Goal: Transaction & Acquisition: Purchase product/service

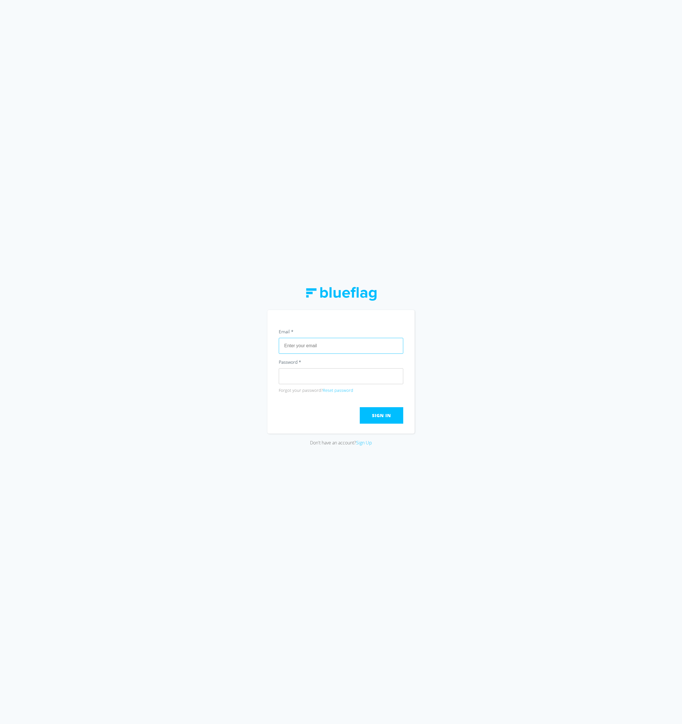
click at [308, 347] on input "text" at bounding box center [341, 346] width 125 height 16
paste input "[EMAIL_ADDRESS][DOMAIN_NAME]"
type input "[EMAIL_ADDRESS][DOMAIN_NAME]"
click at [387, 418] on span "Sign In" at bounding box center [381, 416] width 19 height 6
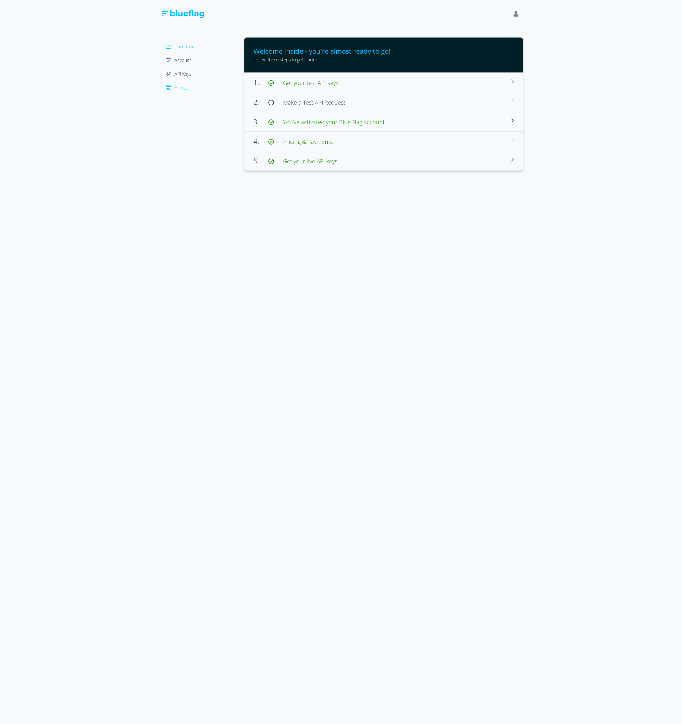
click at [174, 85] on div at bounding box center [170, 87] width 9 height 7
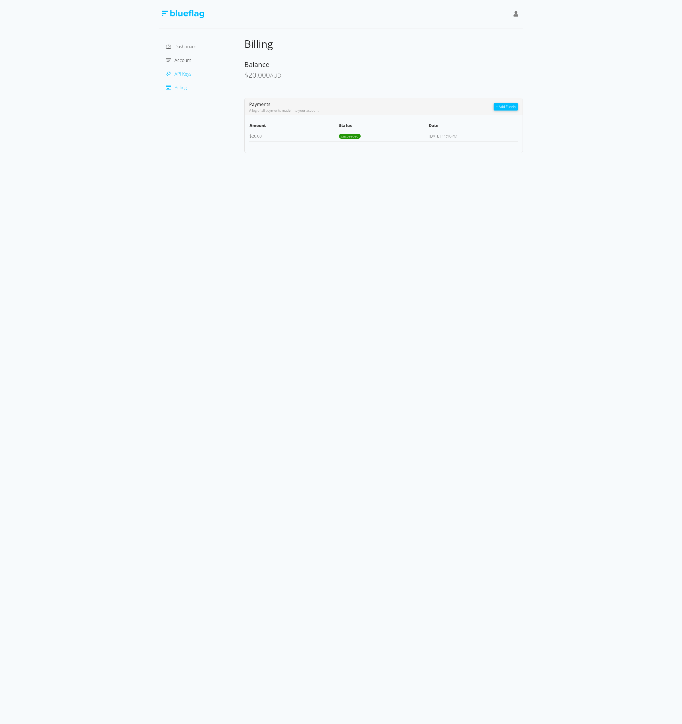
click at [181, 72] on span "API Keys" at bounding box center [183, 74] width 17 height 6
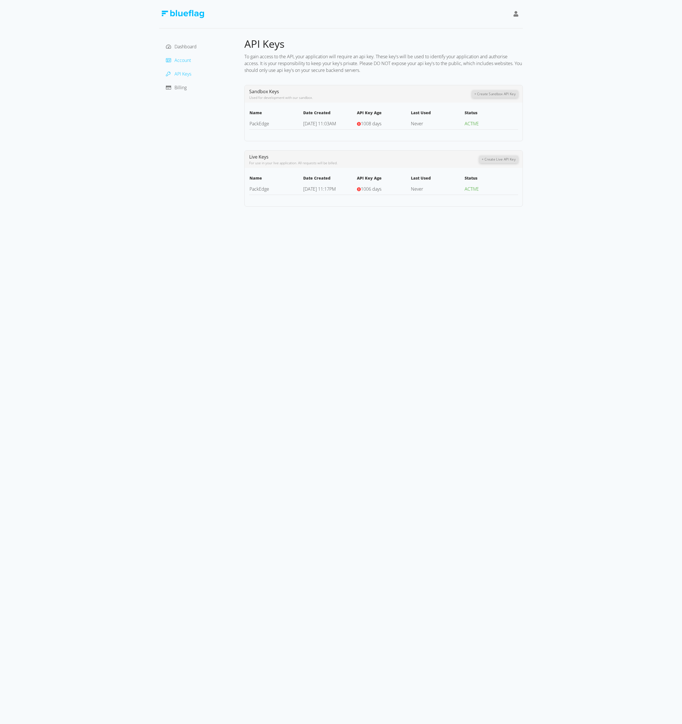
click at [186, 60] on span "Account" at bounding box center [183, 60] width 16 height 6
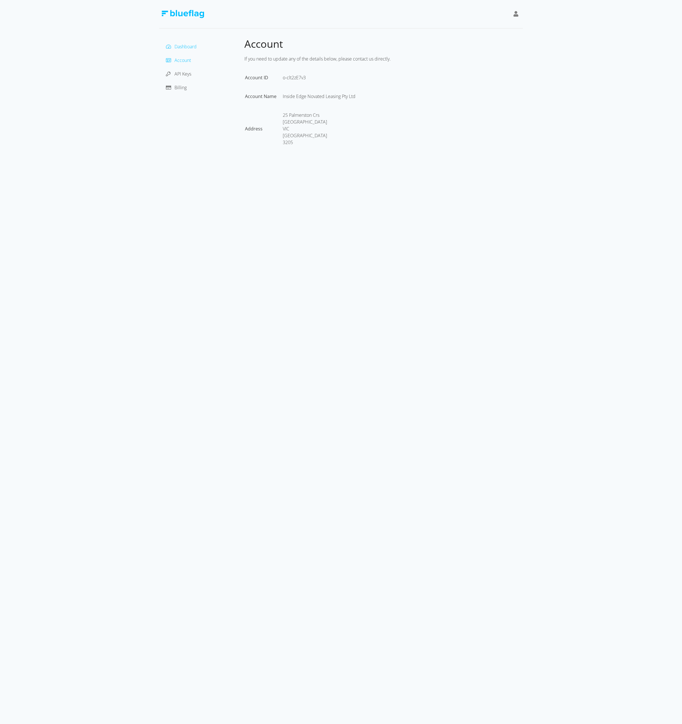
click at [186, 48] on span "Dashboard" at bounding box center [186, 46] width 22 height 6
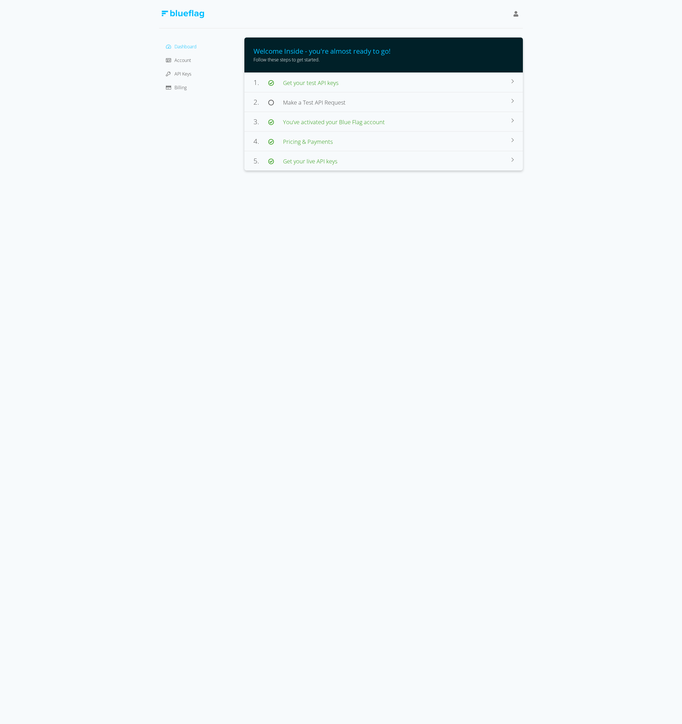
click at [517, 13] on icon at bounding box center [516, 14] width 5 height 6
click at [493, 25] on div "Inside Edge" at bounding box center [491, 28] width 48 height 7
click at [489, 26] on div "Inside Edge" at bounding box center [491, 28] width 48 height 7
click at [480, 28] on div "Inside Edge" at bounding box center [491, 28] width 48 height 7
click at [476, 29] on div "Inside Edge" at bounding box center [491, 28] width 48 height 7
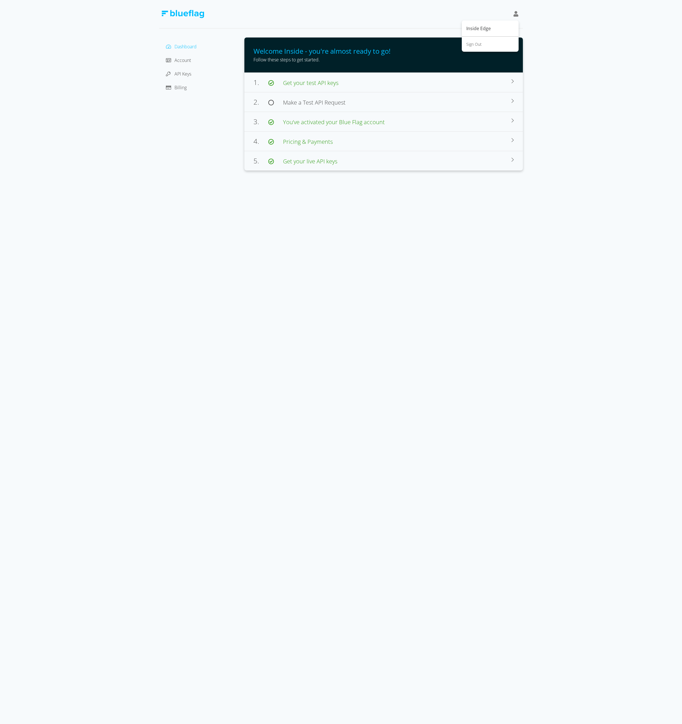
click at [109, 152] on div "Dashboard Account API Keys Billing Welcome Inside - you're almost ready to go! …" at bounding box center [341, 85] width 682 height 171
click at [171, 85] on icon at bounding box center [168, 87] width 5 height 5
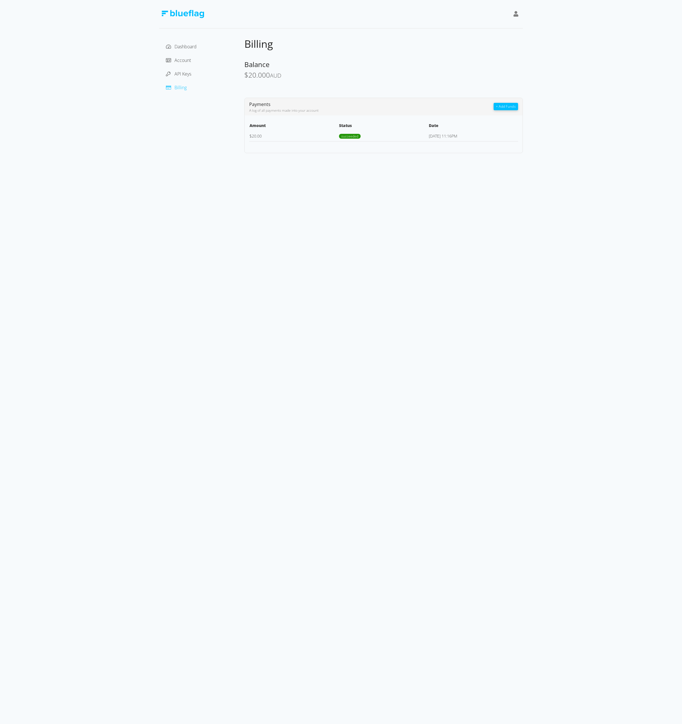
click at [503, 107] on button "+ Add Funds" at bounding box center [506, 106] width 24 height 7
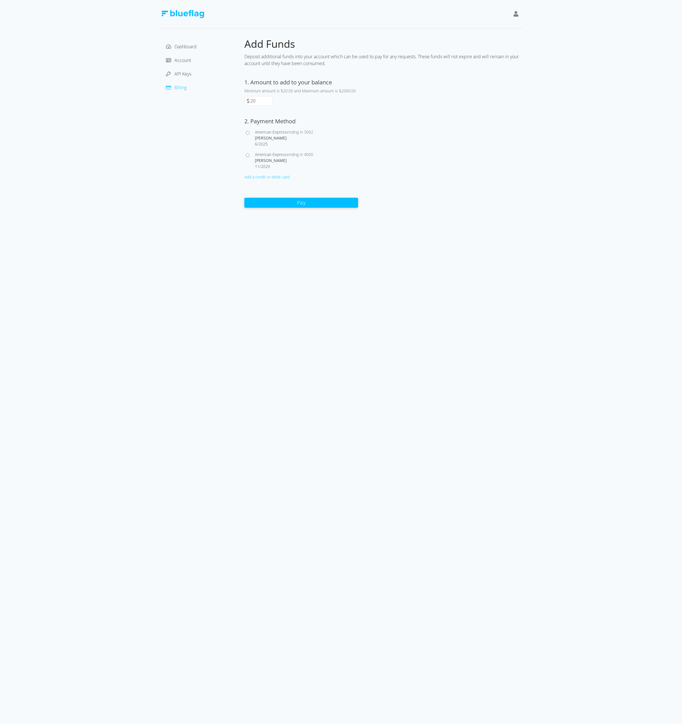
click at [264, 172] on div "American Express ending in 3002 [PERSON_NAME] 6 / 2025 American Express ending …" at bounding box center [301, 153] width 114 height 53
click at [264, 176] on div "Add a credit or debit card" at bounding box center [301, 177] width 114 height 6
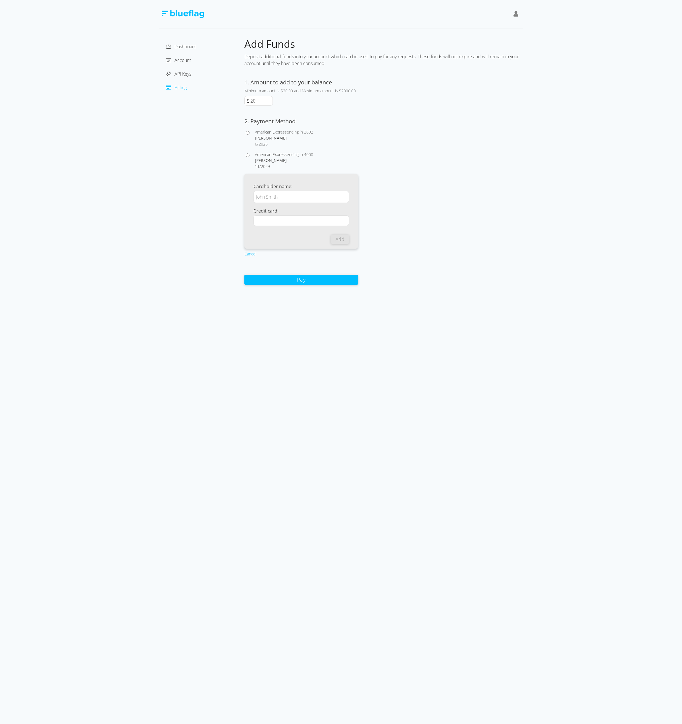
drag, startPoint x: 203, startPoint y: 227, endPoint x: 203, endPoint y: 232, distance: 5.7
click at [203, 227] on div "Dashboard Account API Keys Billing" at bounding box center [201, 162] width 85 height 248
click at [252, 255] on div "Cancel" at bounding box center [301, 254] width 114 height 6
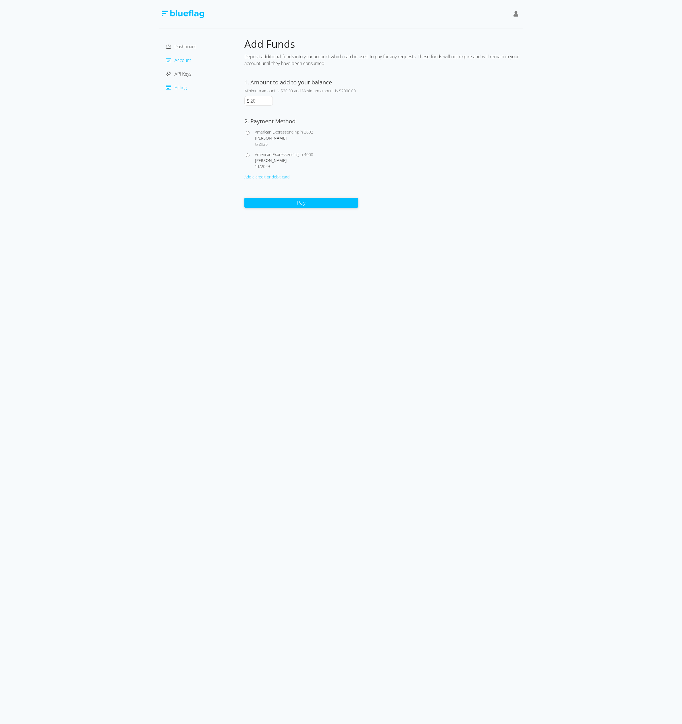
click at [175, 59] on span "Account" at bounding box center [183, 60] width 16 height 6
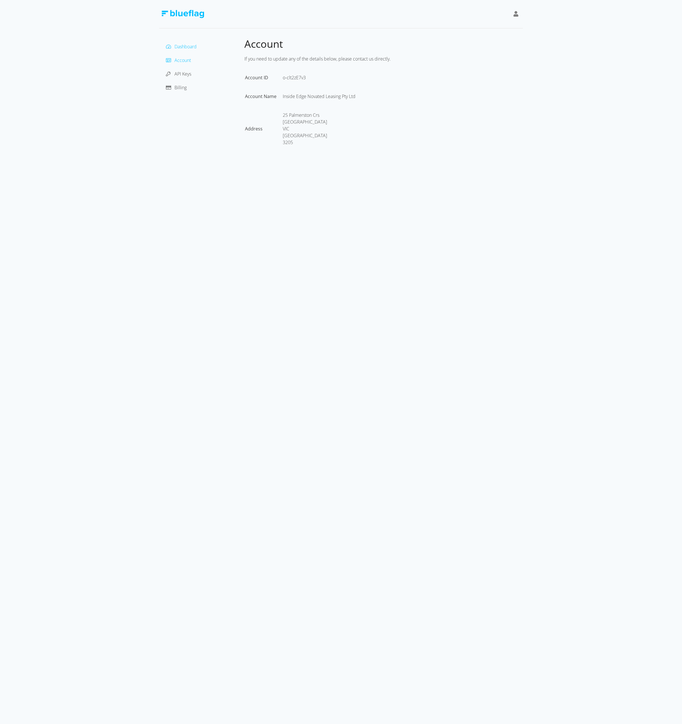
click at [181, 47] on span "Dashboard" at bounding box center [186, 46] width 22 height 6
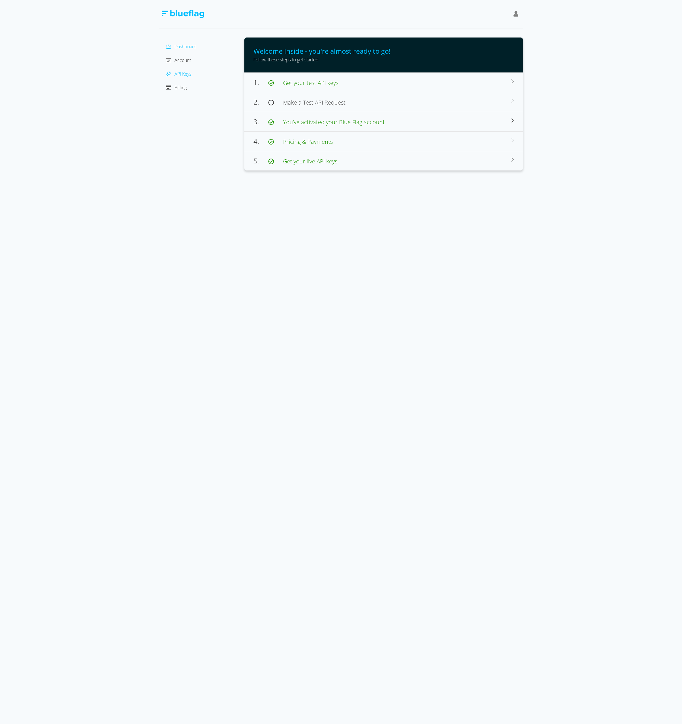
click at [183, 71] on span "API Keys" at bounding box center [183, 74] width 17 height 6
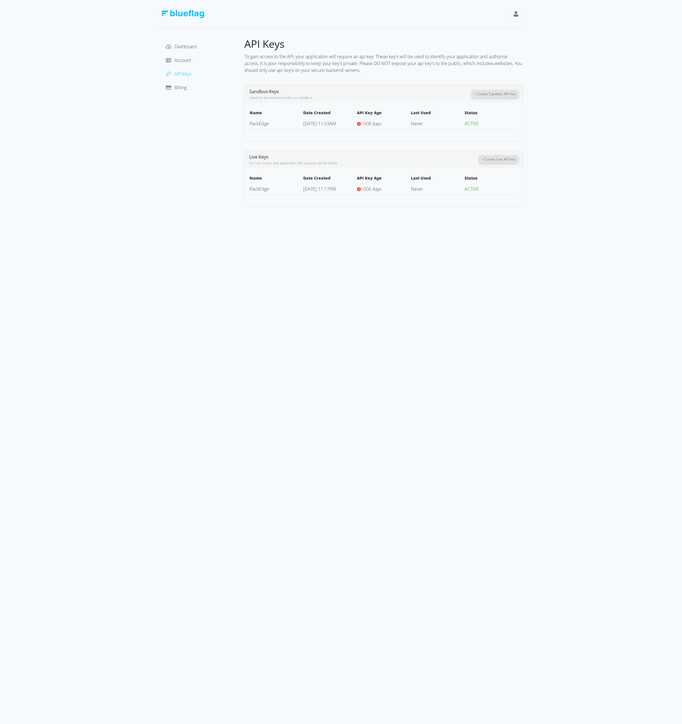
click at [516, 13] on icon at bounding box center [516, 14] width 5 height 6
click at [493, 27] on div "Inside Edge" at bounding box center [491, 28] width 48 height 7
click at [487, 28] on div "Inside Edge" at bounding box center [491, 28] width 48 height 7
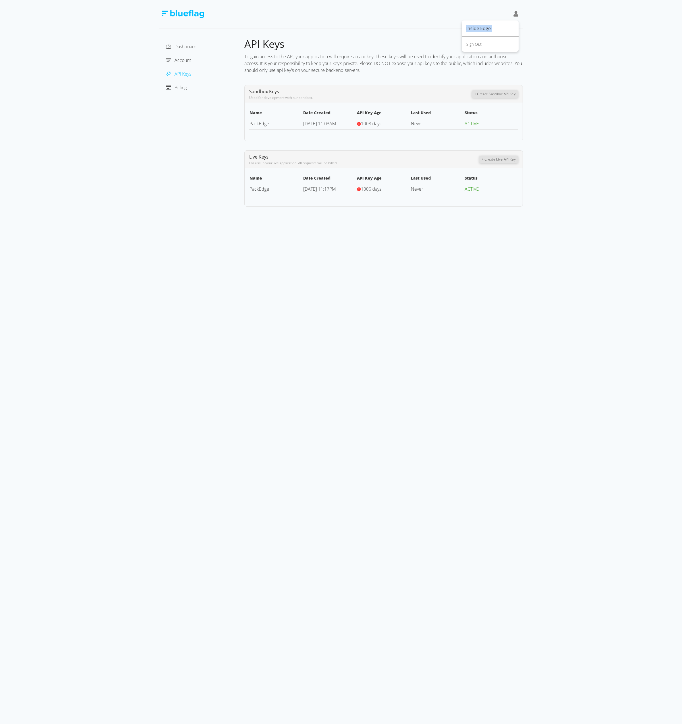
click at [111, 167] on div "Dashboard Account API Keys Billing API Keys To gain access to the API, your app…" at bounding box center [341, 103] width 682 height 207
click at [181, 63] on div "Account" at bounding box center [202, 60] width 76 height 9
click at [181, 63] on span "Account" at bounding box center [183, 60] width 16 height 6
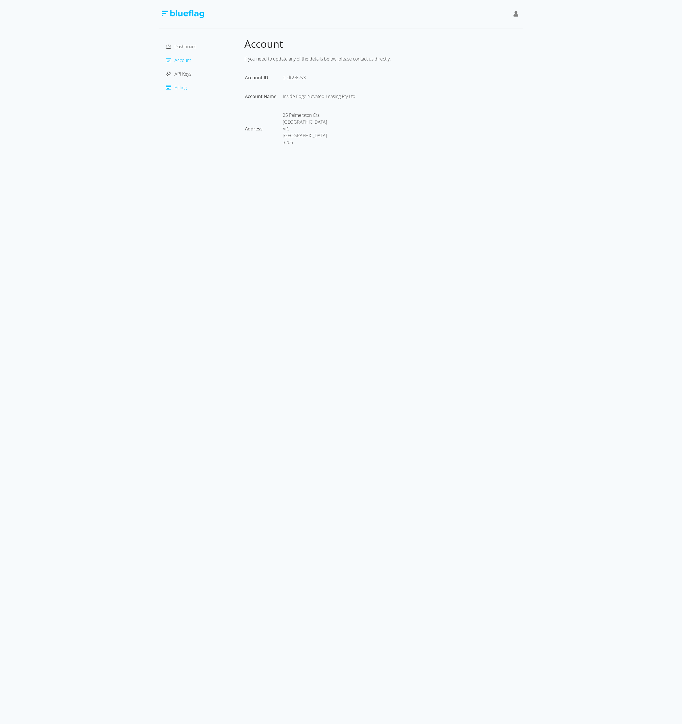
click at [179, 87] on span "Billing" at bounding box center [181, 87] width 12 height 6
click at [176, 72] on span "API Keys" at bounding box center [183, 74] width 17 height 6
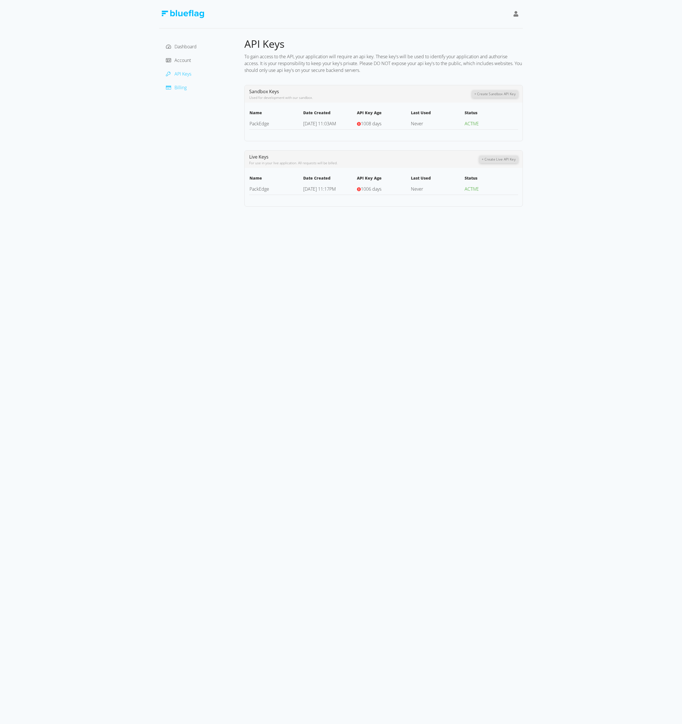
click at [181, 88] on span "Billing" at bounding box center [181, 87] width 12 height 6
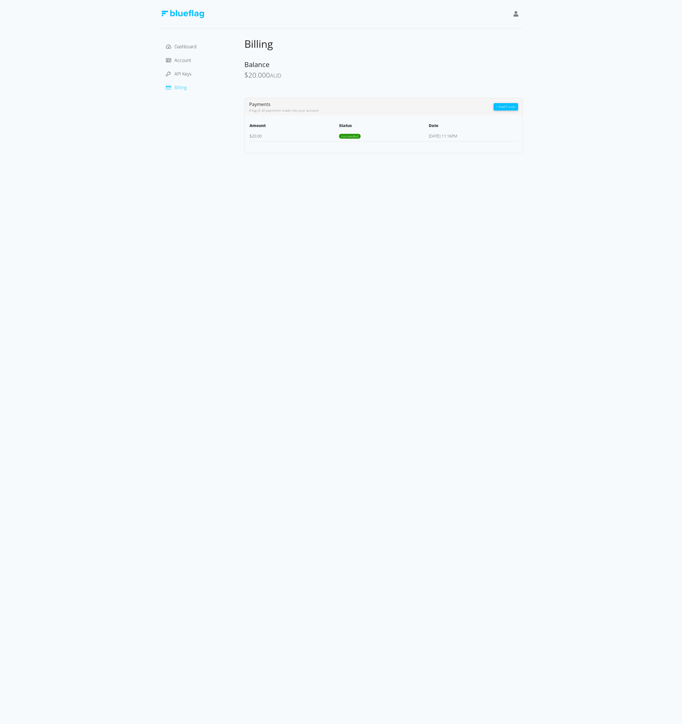
click at [327, 138] on td "$ 20.00" at bounding box center [294, 136] width 90 height 11
click at [237, 107] on div "Dashboard Account API Keys Billing" at bounding box center [201, 96] width 85 height 116
click at [261, 105] on span "Payments" at bounding box center [259, 104] width 21 height 6
click at [258, 127] on th "Amount" at bounding box center [294, 126] width 90 height 9
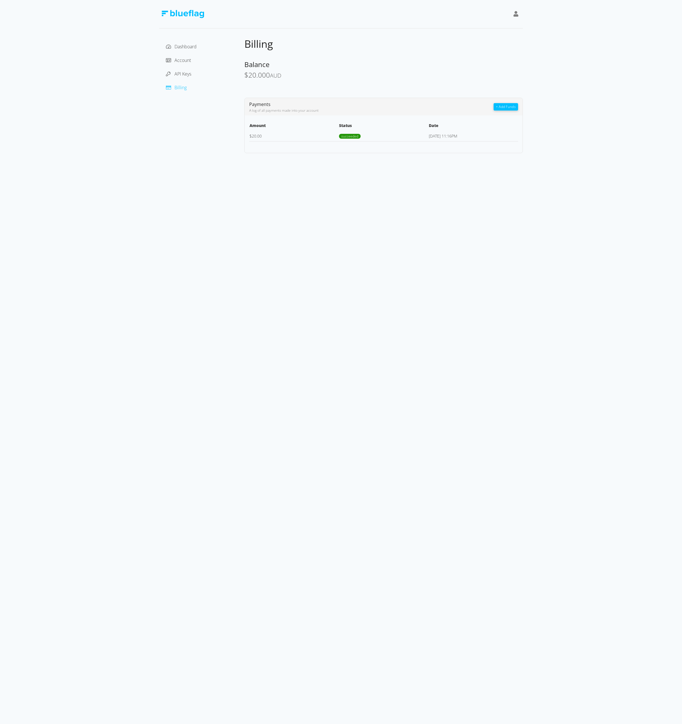
click at [258, 127] on th "Amount" at bounding box center [294, 126] width 90 height 9
click at [347, 137] on span "succeeded" at bounding box center [350, 136] width 22 height 5
click at [397, 35] on div "Dashboard Account API Keys Billing Billing Balance $ 20.000 AUD Payments A log …" at bounding box center [341, 76] width 364 height 153
click at [165, 46] on div "Dashboard" at bounding box center [202, 46] width 76 height 9
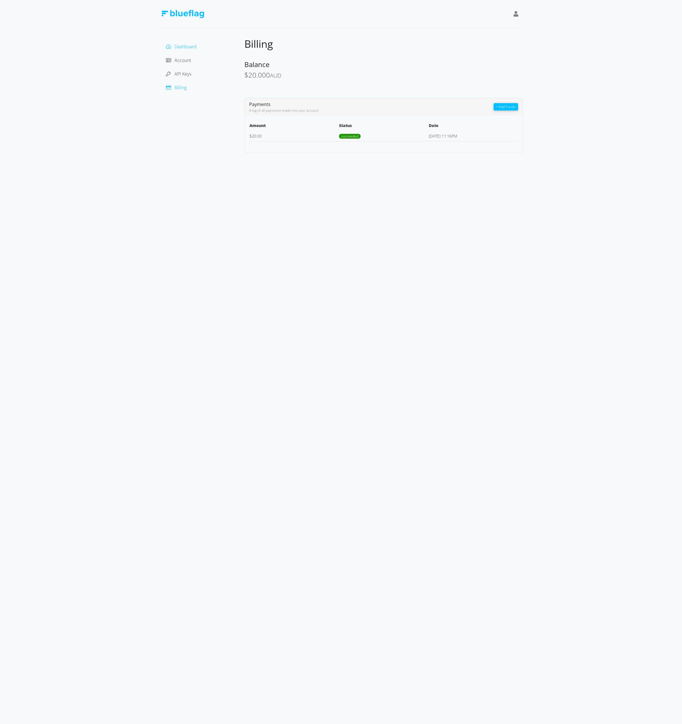
click at [169, 45] on icon at bounding box center [168, 46] width 5 height 5
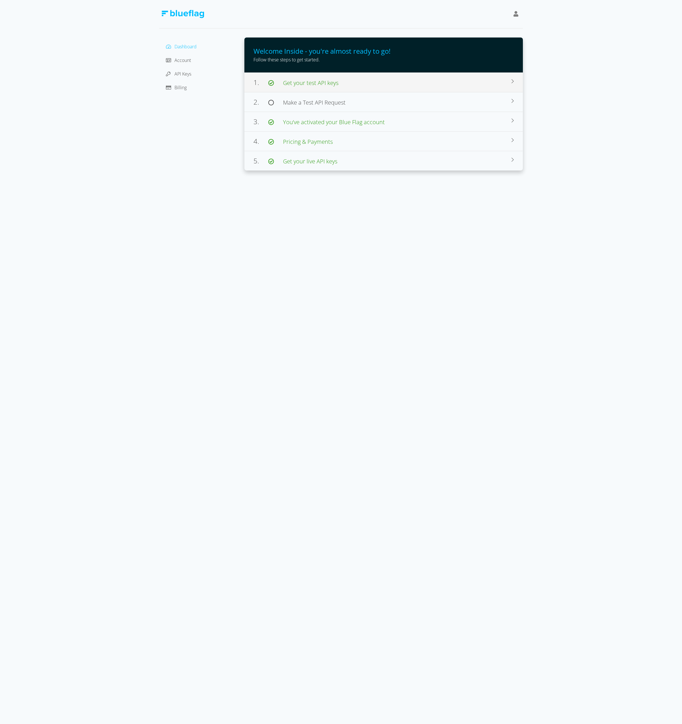
click at [335, 83] on span "Get your test API keys" at bounding box center [310, 83] width 55 height 8
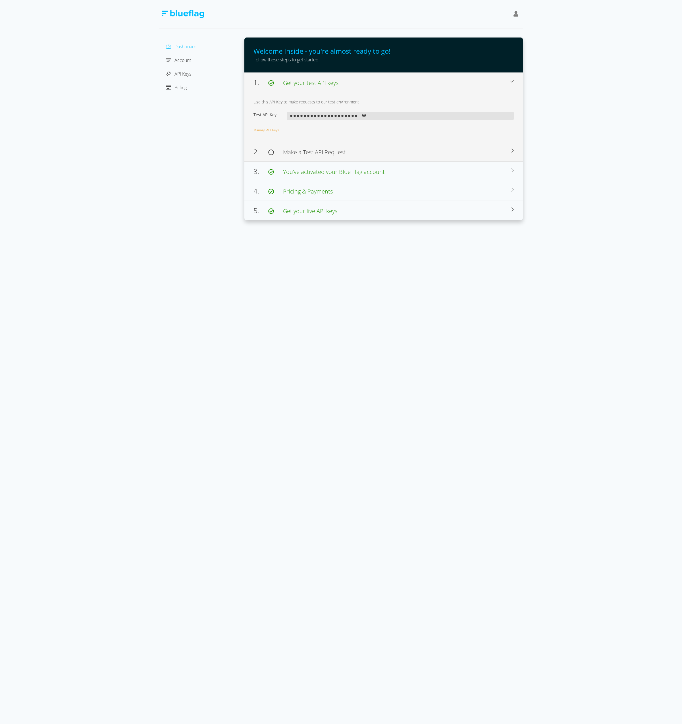
click at [349, 152] on div "2. Make a Test API Request" at bounding box center [383, 152] width 258 height 10
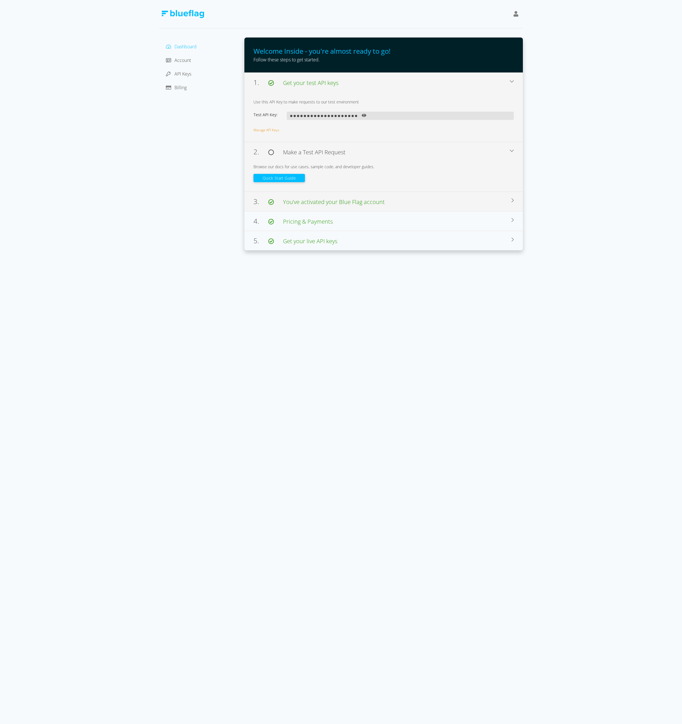
click at [349, 199] on span "You’ve activated your Blue Flag account" at bounding box center [334, 202] width 102 height 8
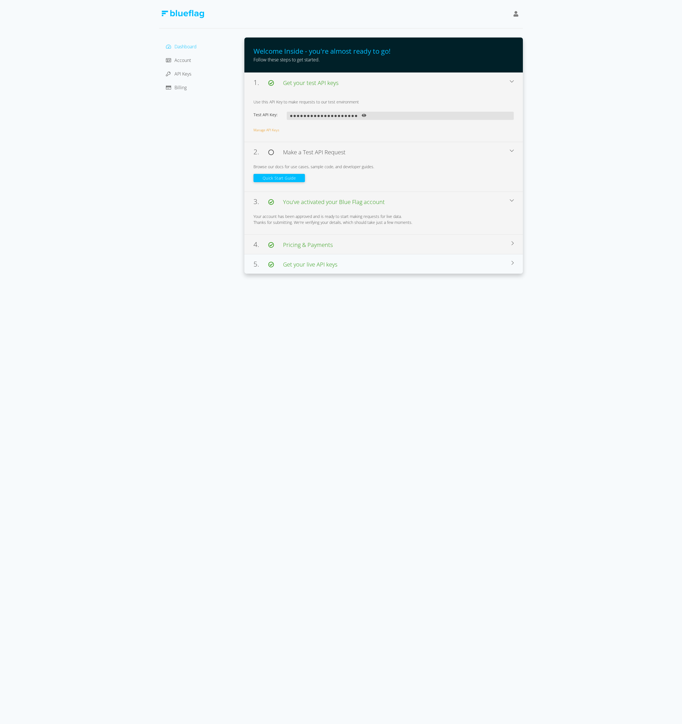
click at [350, 252] on div "4. Pricing & Payments You have successfully added funds to your account! You ca…" at bounding box center [383, 245] width 279 height 20
click at [350, 293] on div "5. Get your live API keys Use this API Key to make requests to our live environ…" at bounding box center [383, 287] width 279 height 20
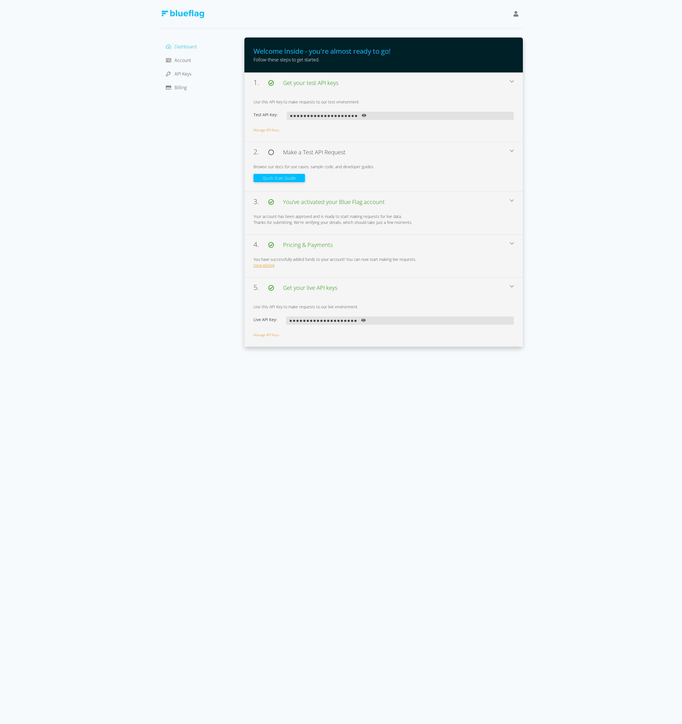
click at [262, 266] on link "View pricing" at bounding box center [264, 265] width 21 height 5
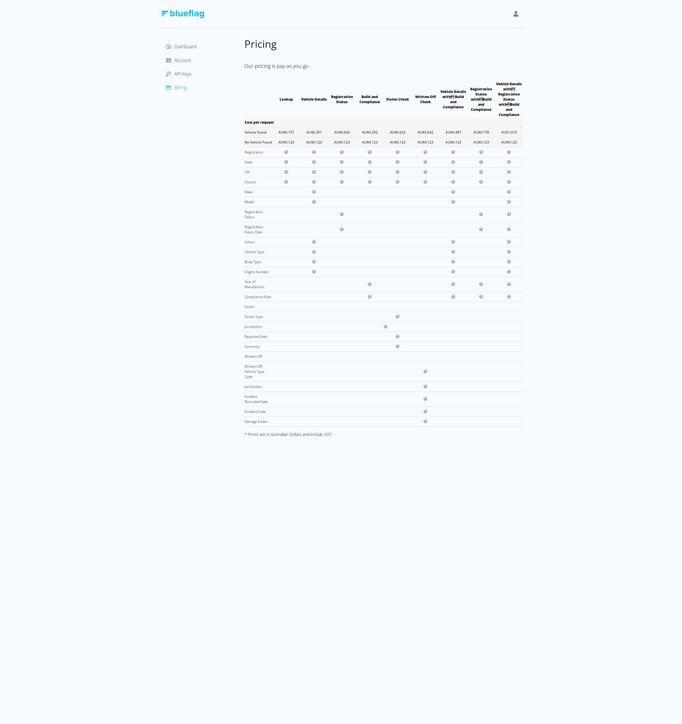
click at [175, 68] on div "Dashboard Account API Keys Billing" at bounding box center [202, 67] width 76 height 50
click at [180, 57] on span "Account" at bounding box center [183, 60] width 16 height 6
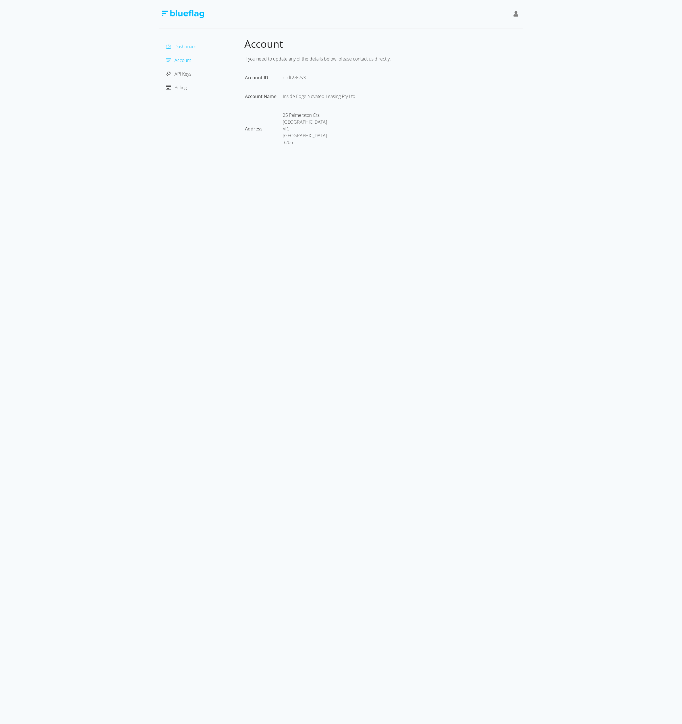
click at [185, 45] on span "Dashboard" at bounding box center [186, 46] width 22 height 6
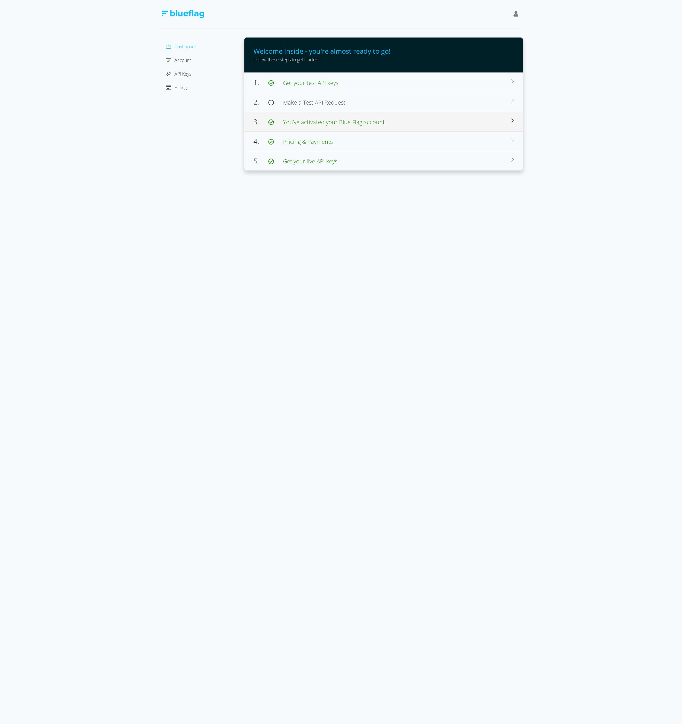
click at [359, 122] on span "You’ve activated your Blue Flag account" at bounding box center [334, 122] width 102 height 8
click at [491, 165] on div "4. Pricing & Payments" at bounding box center [383, 164] width 258 height 10
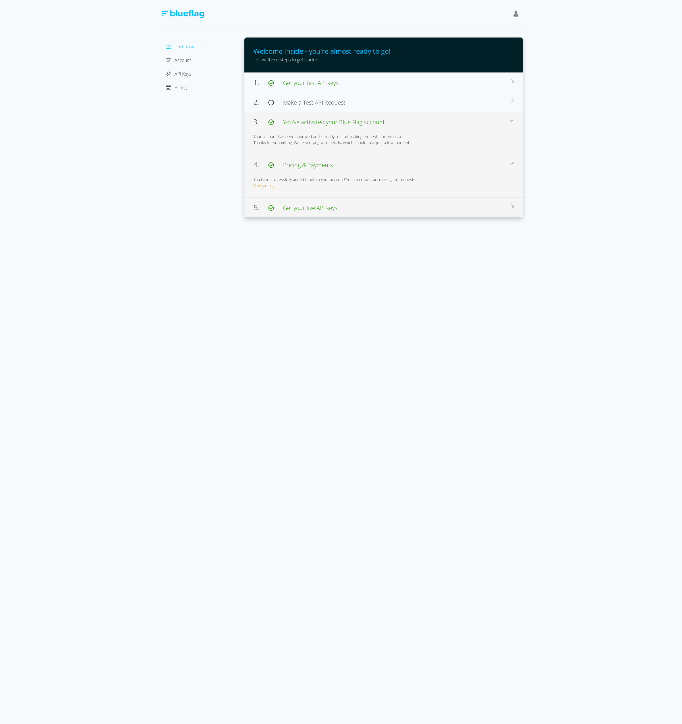
click at [312, 207] on span "Get your live API keys" at bounding box center [310, 208] width 54 height 8
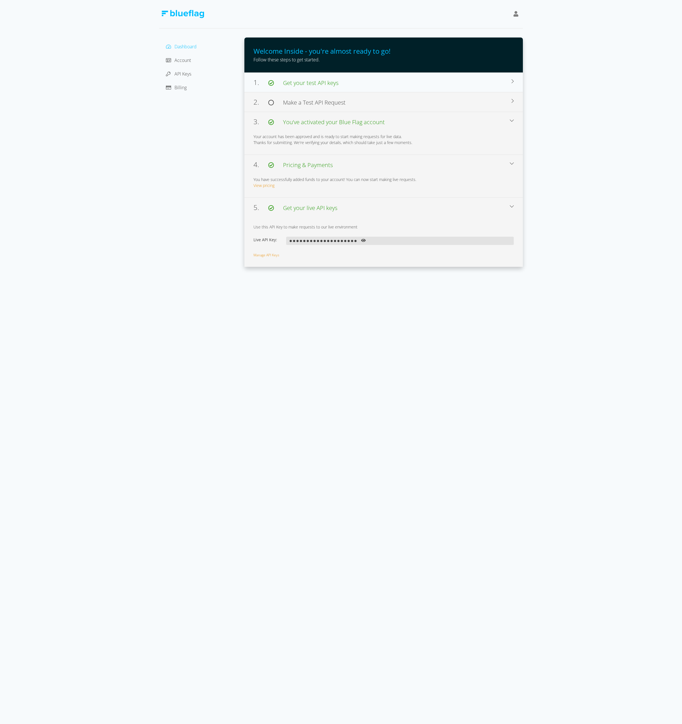
click at [320, 103] on span "Make a Test API Request" at bounding box center [314, 103] width 63 height 8
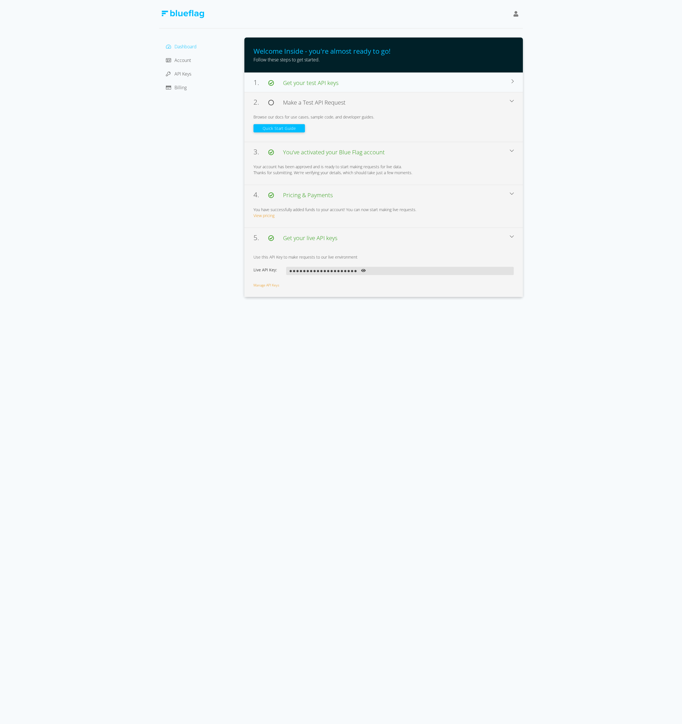
click at [158, 88] on div "Dashboard Account API Keys Billing Welcome Inside - you're almost ready to go! …" at bounding box center [341, 148] width 682 height 297
click at [183, 86] on span "Billing" at bounding box center [181, 87] width 12 height 6
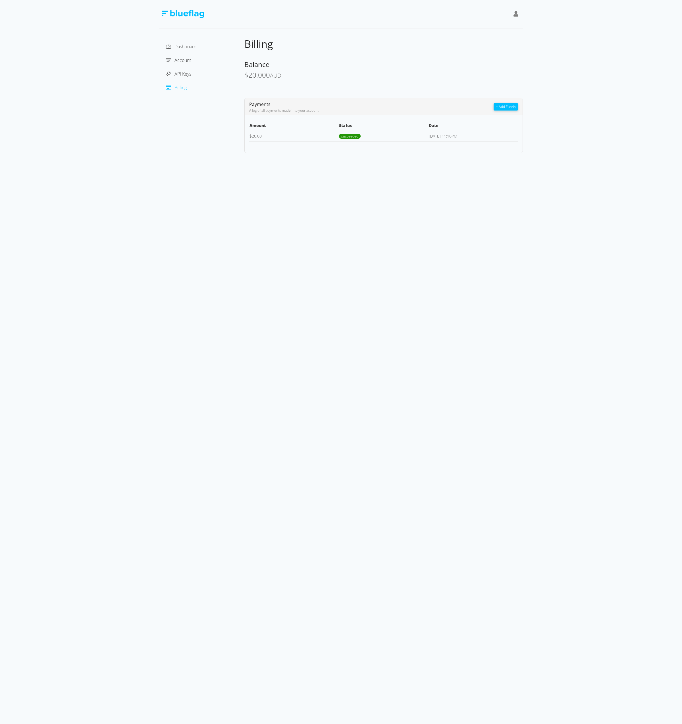
click at [324, 58] on div "Billing Balance $ 20.000 AUD Payments A log of all payments made into your acco…" at bounding box center [383, 96] width 279 height 116
click at [195, 14] on img at bounding box center [182, 14] width 43 height 8
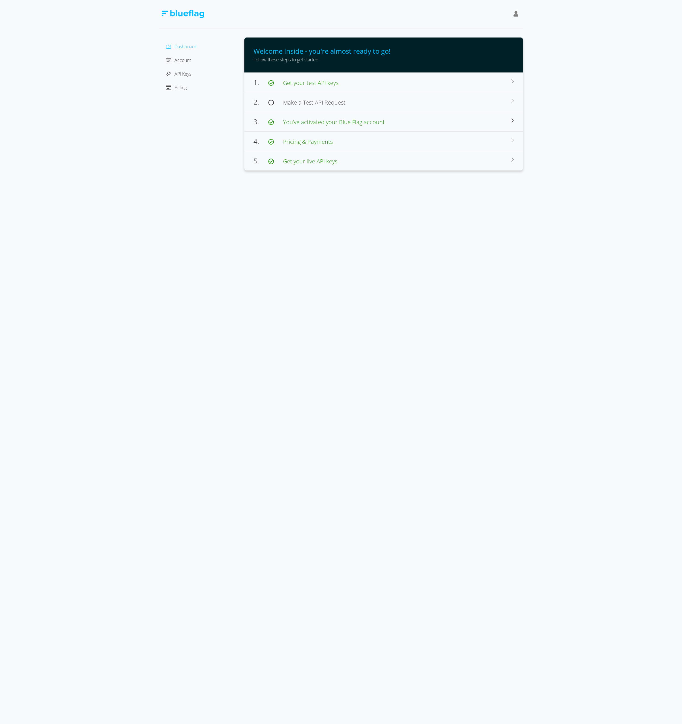
click at [195, 14] on img at bounding box center [182, 14] width 43 height 8
click at [179, 90] on span "Billing" at bounding box center [181, 87] width 12 height 6
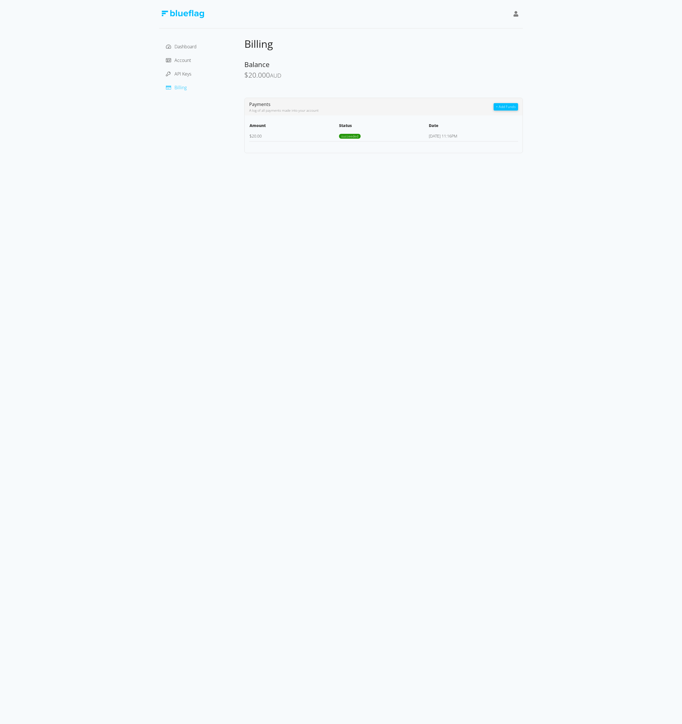
click at [516, 17] on span at bounding box center [516, 14] width 5 height 8
click at [183, 64] on div "Account" at bounding box center [202, 60] width 76 height 9
click at [183, 60] on span "Account" at bounding box center [183, 60] width 16 height 6
click at [187, 45] on span "Dashboard" at bounding box center [186, 46] width 22 height 6
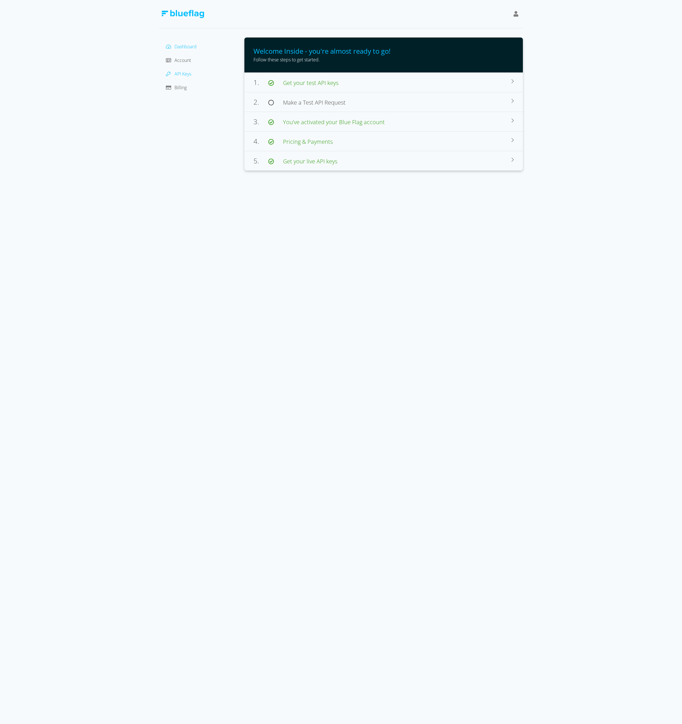
click at [185, 71] on span "API Keys" at bounding box center [183, 74] width 17 height 6
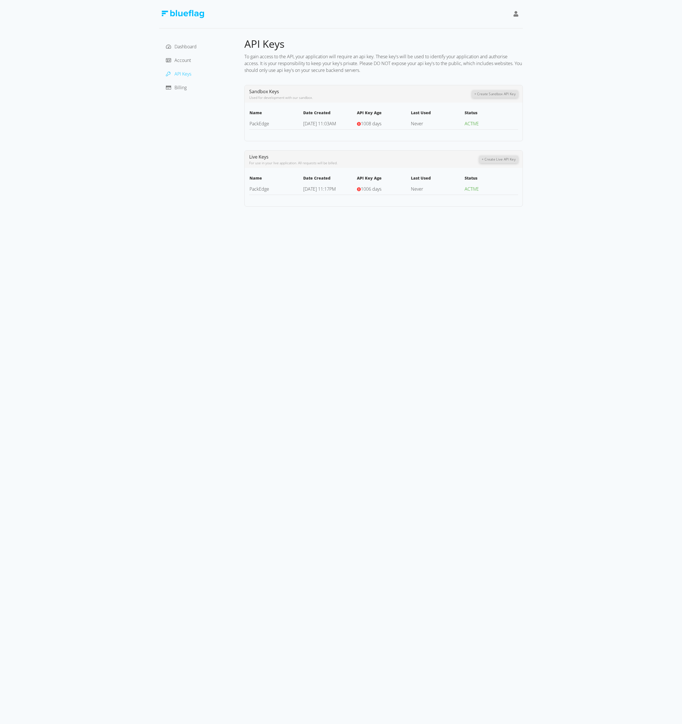
click at [182, 83] on div "Billing" at bounding box center [202, 87] width 76 height 9
click at [177, 88] on span "Billing" at bounding box center [181, 87] width 12 height 6
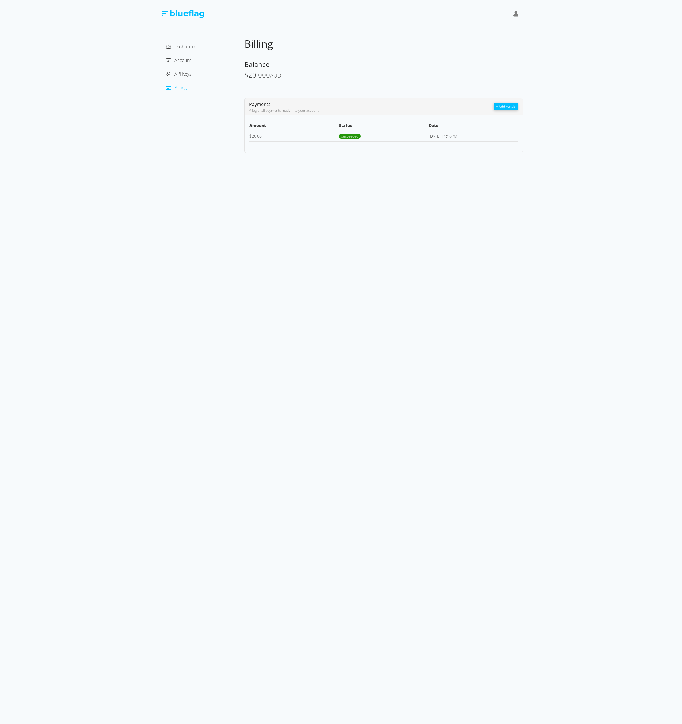
click at [508, 108] on button "+ Add Funds" at bounding box center [506, 106] width 24 height 7
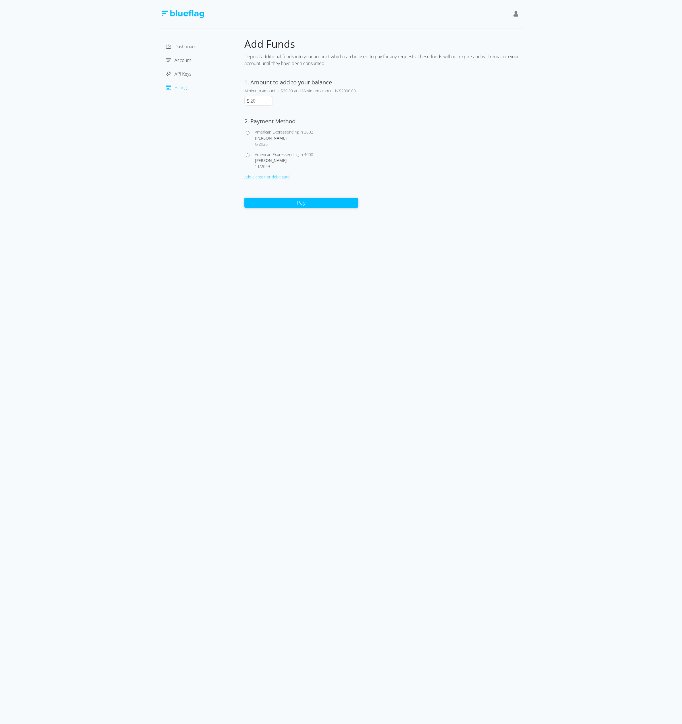
click at [248, 153] on div at bounding box center [249, 161] width 11 height 18
click at [248, 156] on input "American Express ending in 4000 [PERSON_NAME] 11 / 2029" at bounding box center [248, 156] width 4 height 4
radio input "true"
click at [246, 132] on input "American Express ending in 3002 [PERSON_NAME] 6 / 2025" at bounding box center [248, 133] width 4 height 4
radio input "true"
